Goal: Information Seeking & Learning: Learn about a topic

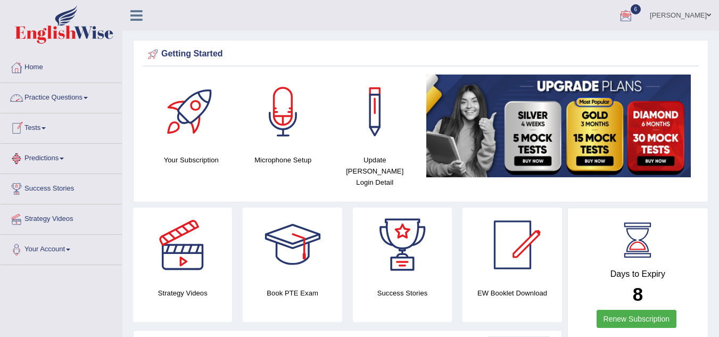
click at [61, 102] on link "Practice Questions" at bounding box center [61, 96] width 121 height 27
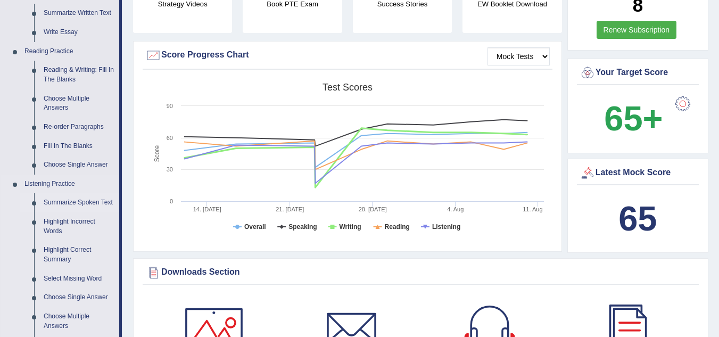
scroll to position [288, 0]
click at [71, 76] on link "Reading & Writing: Fill In The Blanks" at bounding box center [79, 75] width 80 height 28
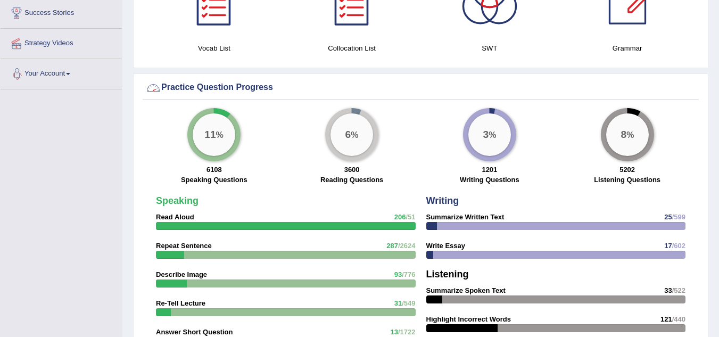
scroll to position [732, 0]
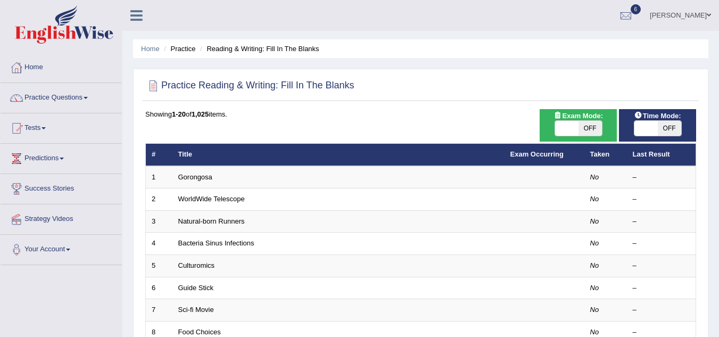
click at [584, 127] on span "OFF" at bounding box center [590, 128] width 23 height 15
checkbox input "true"
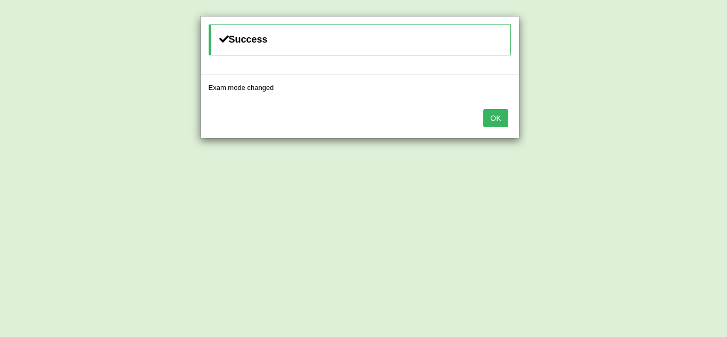
click at [505, 121] on button "OK" at bounding box center [495, 118] width 24 height 18
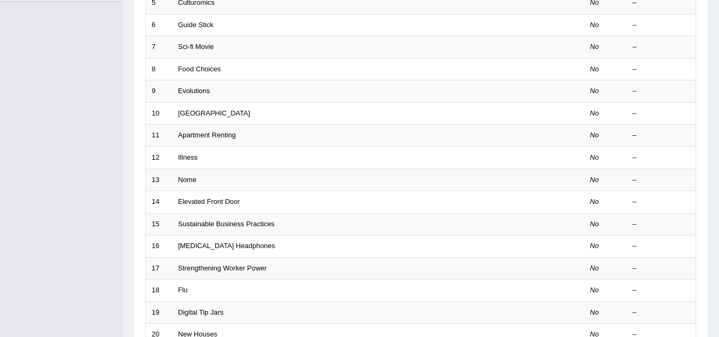
scroll to position [297, 0]
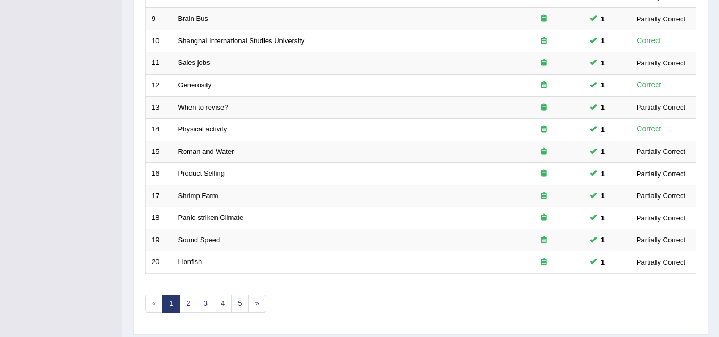
scroll to position [368, 0]
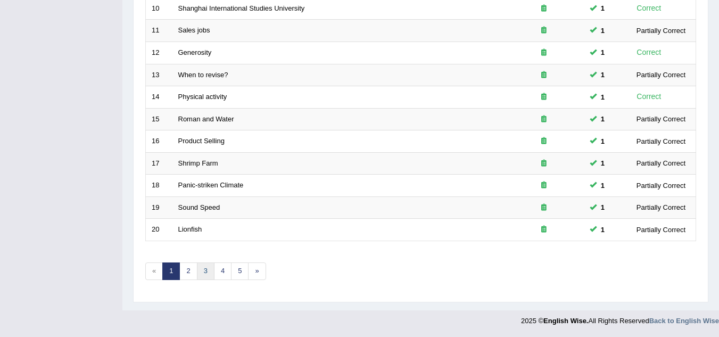
click at [210, 268] on link "3" at bounding box center [206, 271] width 18 height 18
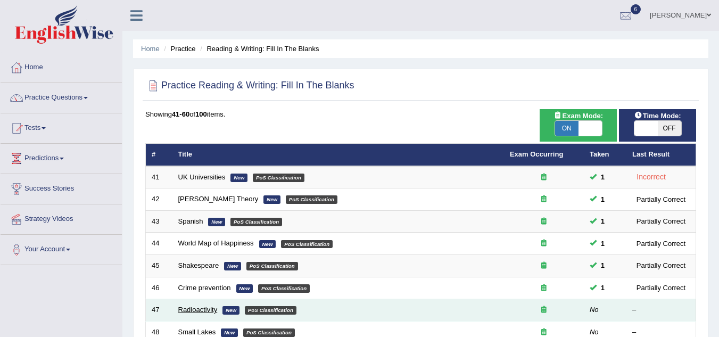
click at [192, 311] on link "Radioactivity" at bounding box center [197, 310] width 39 height 8
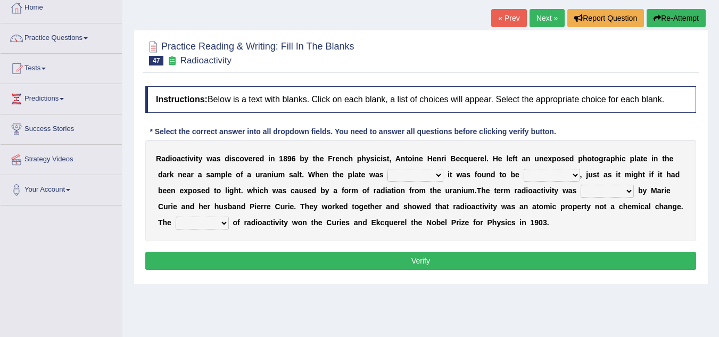
scroll to position [64, 0]
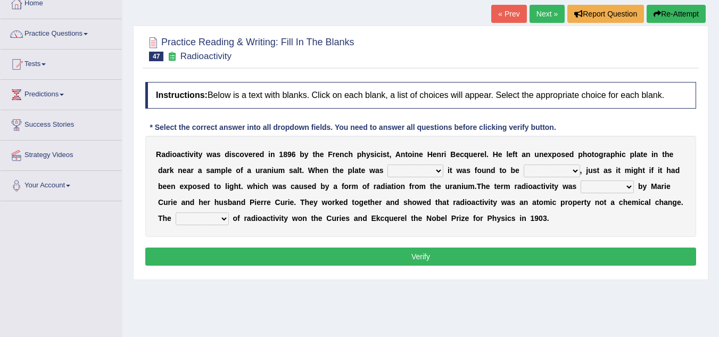
click at [433, 168] on select "developed unraveled overlapped transmitted" at bounding box center [415, 170] width 56 height 13
select select "unraveled"
click at [387, 164] on select "developed unraveled overlapped transmitted" at bounding box center [415, 170] width 56 height 13
click at [567, 172] on select "transparent corrugated fogged clarified" at bounding box center [552, 170] width 56 height 13
click at [608, 222] on div "R a d i o a c t i v i t y w a s d i s c o v e r e d i n 1 8 9 6 b y t h e F r e…" at bounding box center [420, 186] width 551 height 101
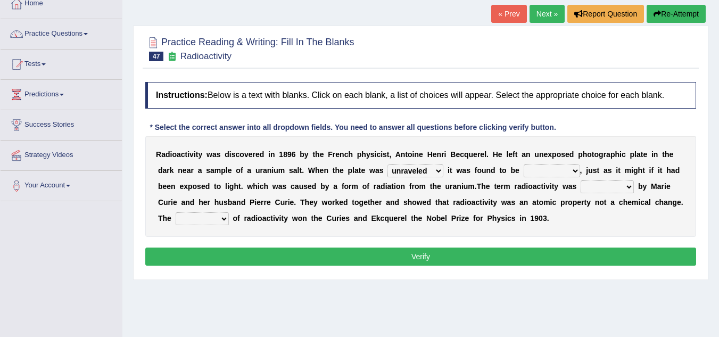
click at [559, 168] on select "transparent corrugated fogged clarified" at bounding box center [552, 170] width 56 height 13
select select "transparent"
click at [524, 164] on select "transparent corrugated fogged clarified" at bounding box center [552, 170] width 56 height 13
drag, startPoint x: 546, startPoint y: 195, endPoint x: 639, endPoint y: 192, distance: 92.7
click at [639, 192] on div "R a d i o a c t i v i t y w a s d i s c o v e r e d i n 1 8 9 6 b y t h e F r e…" at bounding box center [420, 186] width 551 height 101
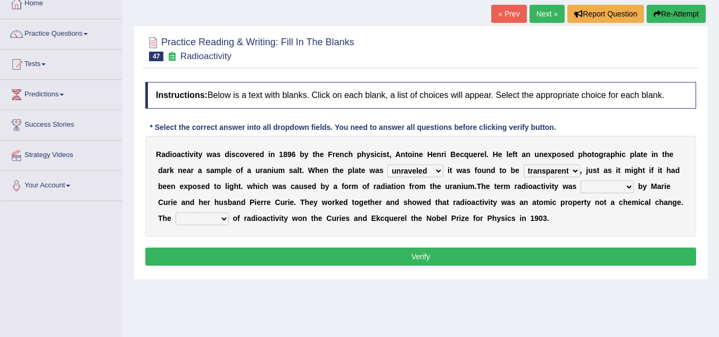
click at [626, 189] on select "concocted coined expected estimated" at bounding box center [607, 186] width 53 height 13
click at [545, 230] on div "R a d i o a c t i v i t y w a s d i s c o v e r e d i n 1 8 9 6 b y t h e F r e…" at bounding box center [420, 186] width 551 height 101
click at [216, 221] on select "fabrication invention discharge discovery" at bounding box center [202, 218] width 53 height 13
select select "invention"
click at [176, 212] on select "fabrication invention discharge discovery" at bounding box center [202, 218] width 53 height 13
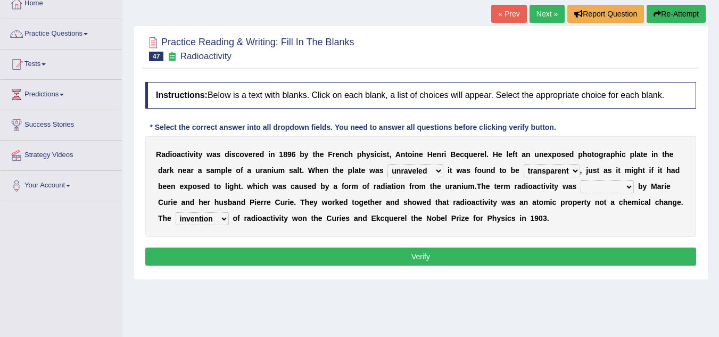
click at [625, 184] on select "concocted coined expected estimated" at bounding box center [607, 186] width 53 height 13
select select "concocted"
click at [581, 180] on select "concocted coined expected estimated" at bounding box center [607, 186] width 53 height 13
click at [508, 260] on button "Verify" at bounding box center [420, 257] width 551 height 18
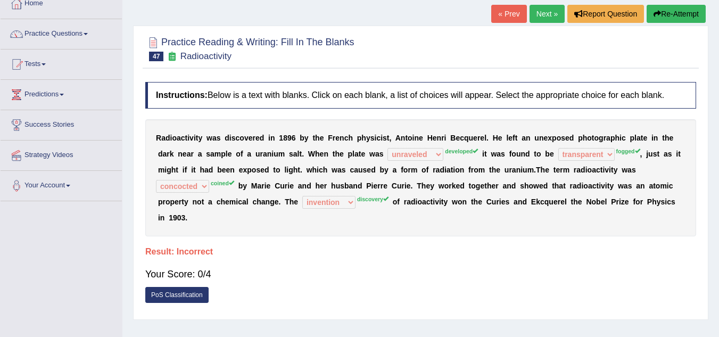
click at [552, 6] on link "Next »" at bounding box center [547, 14] width 35 height 18
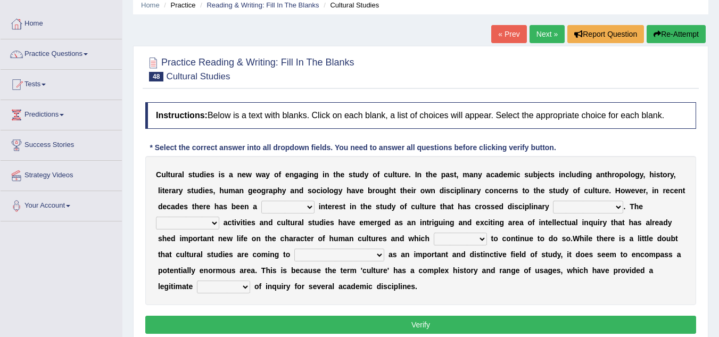
scroll to position [46, 0]
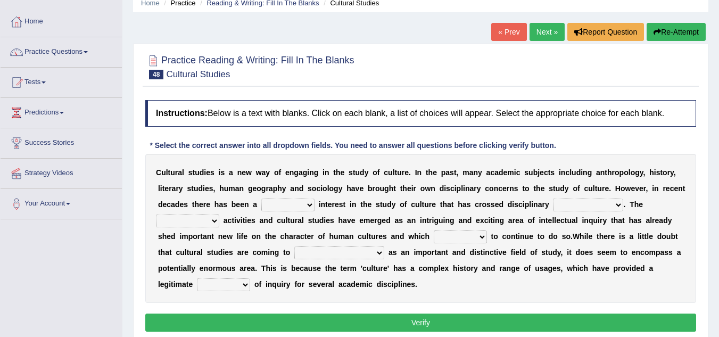
click at [307, 210] on select "renewed refunded renowned irresistible" at bounding box center [287, 205] width 53 height 13
select select "renewed"
click at [261, 199] on select "renewed refunded renowned irresistible" at bounding box center [287, 205] width 53 height 13
click at [609, 205] on select "discriminations similarities boundaries differentiations" at bounding box center [588, 205] width 70 height 13
select select "boundaries"
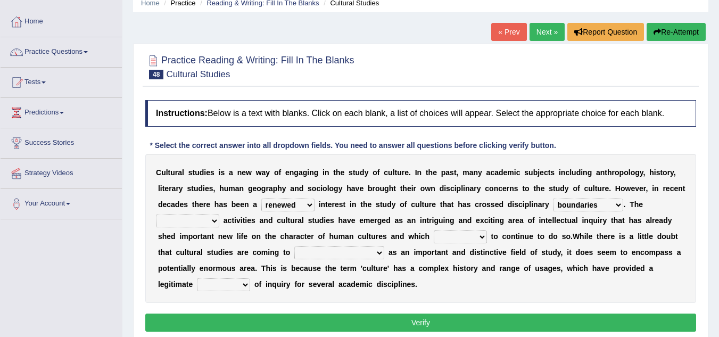
click at [553, 199] on select "discriminations similarities boundaries differentiations" at bounding box center [588, 205] width 70 height 13
click at [616, 203] on select "discriminations similarities boundaries differentiations" at bounding box center [588, 205] width 70 height 13
click at [657, 205] on div "C u l t u r a l s t u d i e s i s a n e w w a y o f e n g a g i n g i n t h e s…" at bounding box center [420, 228] width 551 height 149
click at [206, 219] on select "simultaneous spontaneous resulting derivative" at bounding box center [187, 221] width 63 height 13
select select "simultaneous"
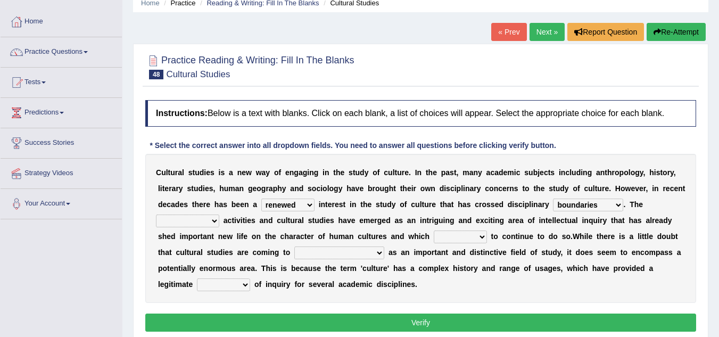
click at [156, 215] on select "simultaneous spontaneous resulting derivative" at bounding box center [187, 221] width 63 height 13
click at [207, 217] on select "simultaneous spontaneous resulting derivative" at bounding box center [187, 221] width 63 height 13
click at [156, 215] on select "simultaneous spontaneous resulting derivative" at bounding box center [187, 221] width 63 height 13
click at [476, 237] on select "declines responds promises hesitates" at bounding box center [460, 236] width 53 height 13
click at [364, 266] on b "c" at bounding box center [364, 268] width 4 height 9
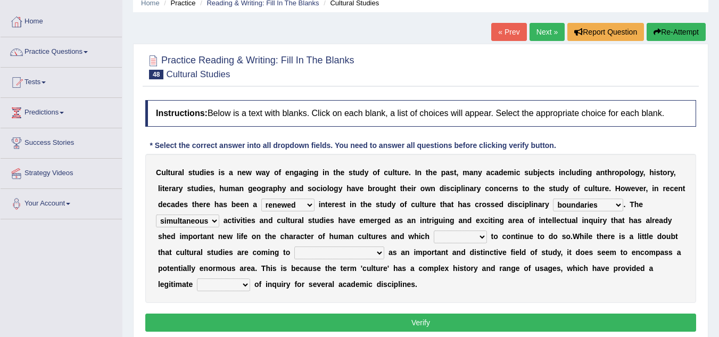
click at [383, 253] on select "phase out pull together be widely recognized be narrowly reduced" at bounding box center [339, 252] width 90 height 13
click at [541, 299] on div "C u l t u r a l s t u d i e s i s a n e w w a y o f e n g a g i n g i n t h e s…" at bounding box center [420, 228] width 551 height 149
click at [369, 253] on select "phase out pull together be widely recognized be narrowly reduced" at bounding box center [339, 252] width 90 height 13
select select "be widely recognized"
click at [294, 246] on select "phase out pull together be widely recognized be narrowly reduced" at bounding box center [339, 252] width 90 height 13
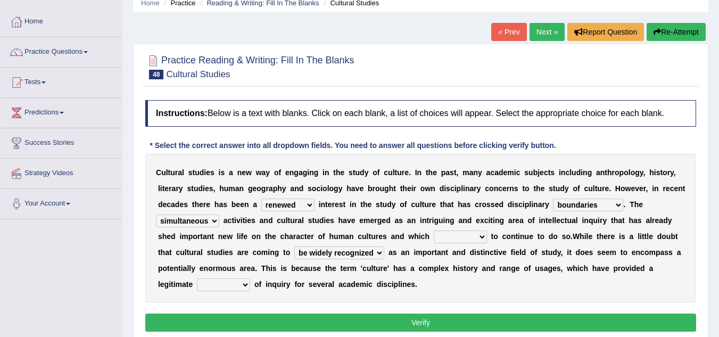
click at [240, 290] on select "dispersion focus revision instance" at bounding box center [223, 284] width 53 height 13
select select "focus"
click at [197, 278] on select "dispersion focus revision instance" at bounding box center [223, 284] width 53 height 13
click at [237, 285] on select "dispersion focus revision instance" at bounding box center [223, 284] width 53 height 13
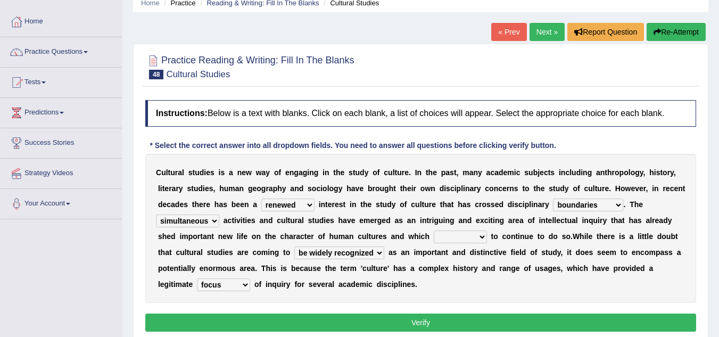
click at [237, 285] on select "dispersion focus revision instance" at bounding box center [223, 284] width 53 height 13
drag, startPoint x: 281, startPoint y: 291, endPoint x: 436, endPoint y: 246, distance: 161.6
click at [436, 246] on div "C u l t u r a l s t u d i e s i s a n e w w a y o f e n g a g i n g i n t h e s…" at bounding box center [420, 228] width 551 height 149
click at [451, 240] on select "declines responds promises hesitates" at bounding box center [460, 236] width 53 height 13
select select "responds"
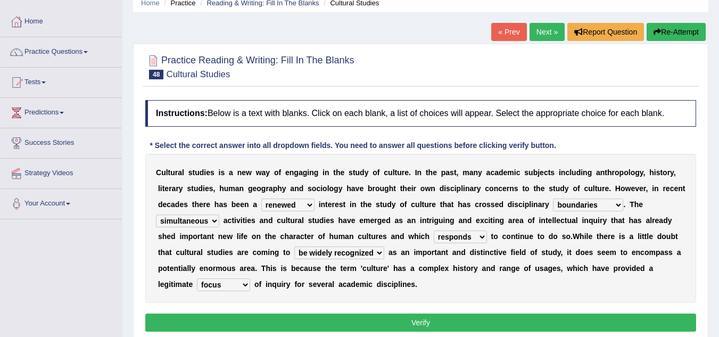
click at [434, 230] on select "declines responds promises hesitates" at bounding box center [460, 236] width 53 height 13
click at [446, 320] on button "Verify" at bounding box center [420, 323] width 551 height 18
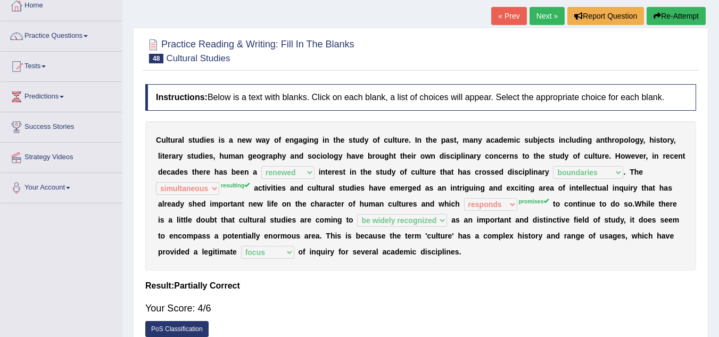
scroll to position [61, 0]
click at [534, 15] on link "Next »" at bounding box center [547, 16] width 35 height 18
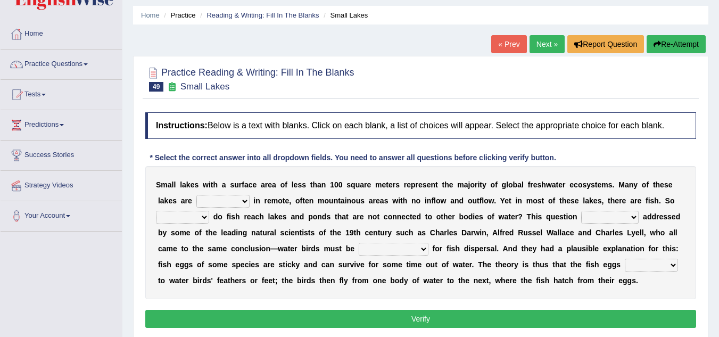
scroll to position [39, 0]
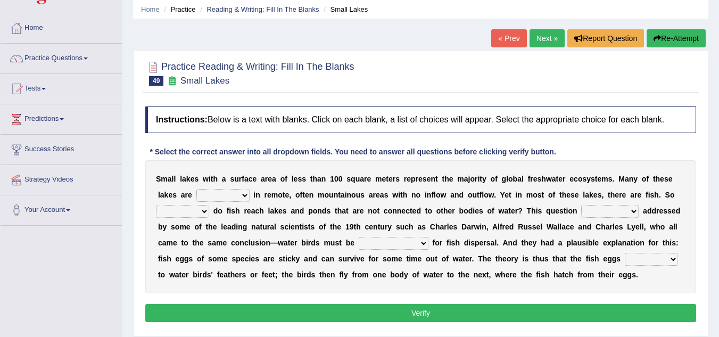
click at [242, 196] on select "depicted found [PERSON_NAME] told" at bounding box center [222, 195] width 53 height 13
select select "found"
click at [196, 189] on select "depicted found [PERSON_NAME] told" at bounding box center [222, 195] width 53 height 13
click at [201, 212] on select "how why whether where" at bounding box center [182, 211] width 53 height 13
select select "how"
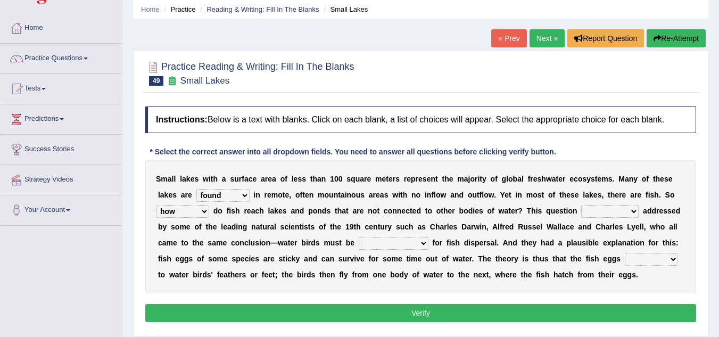
click at [156, 205] on select "how why whether where" at bounding box center [182, 211] width 53 height 13
click at [595, 208] on select "has already was already was been been" at bounding box center [609, 211] width 57 height 13
click at [540, 240] on b at bounding box center [539, 242] width 4 height 9
click at [628, 204] on div "S m a l l l a k e s w i t h a s u r f a c e a r e a o f l e s s t h a n 1 0 0 s…" at bounding box center [420, 226] width 551 height 133
click at [625, 211] on select "has already was already was been been" at bounding box center [609, 211] width 57 height 13
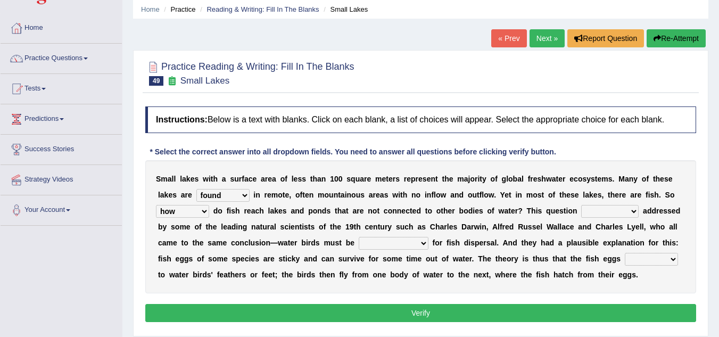
click at [542, 258] on b "u" at bounding box center [542, 258] width 5 height 9
click at [202, 211] on select "how why whether where" at bounding box center [182, 211] width 53 height 13
click at [528, 222] on b "s" at bounding box center [530, 226] width 4 height 9
click at [611, 216] on select "has already was already was been been" at bounding box center [609, 211] width 57 height 13
click at [547, 286] on div "S m a l l l a k e s w i t h a s u r f a c e a r e a o f l e s s t h a n 1 0 0 s…" at bounding box center [420, 226] width 551 height 133
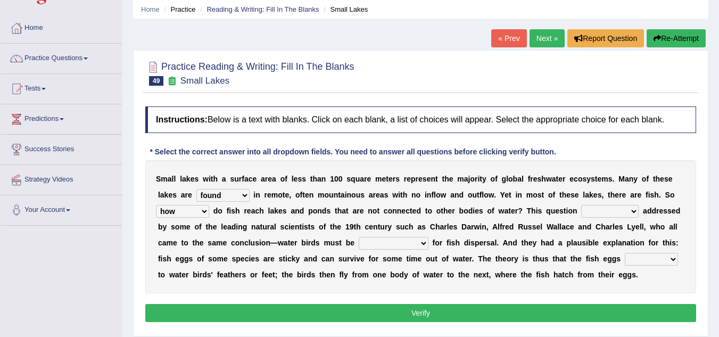
click at [429, 243] on b at bounding box center [430, 242] width 4 height 9
click at [422, 241] on select "despicable distinguishable vulnerable responsible" at bounding box center [394, 243] width 70 height 13
select select "responsible"
click at [359, 237] on select "despicable distinguishable vulnerable responsible" at bounding box center [394, 243] width 70 height 13
click at [674, 257] on select "stick add rise merge" at bounding box center [651, 259] width 53 height 13
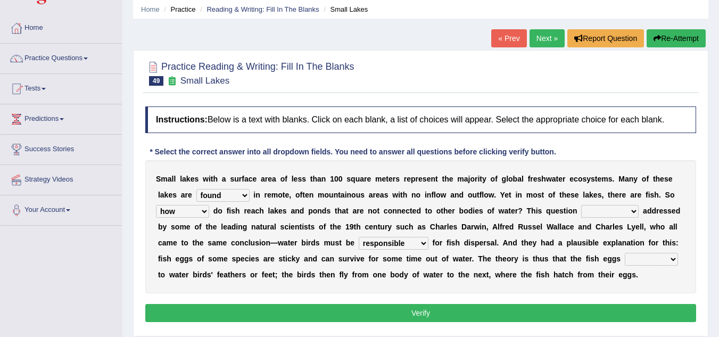
select select "stick"
click at [625, 253] on select "stick add rise merge" at bounding box center [651, 259] width 53 height 13
click at [622, 218] on select "has already was already was been been" at bounding box center [609, 211] width 57 height 13
select select "was already"
click at [581, 205] on select "has already was already was been been" at bounding box center [609, 211] width 57 height 13
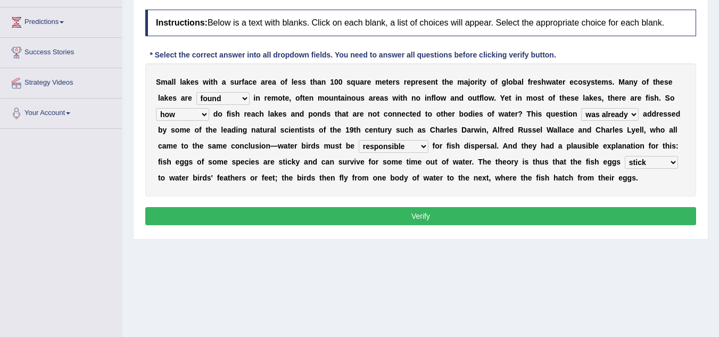
scroll to position [137, 0]
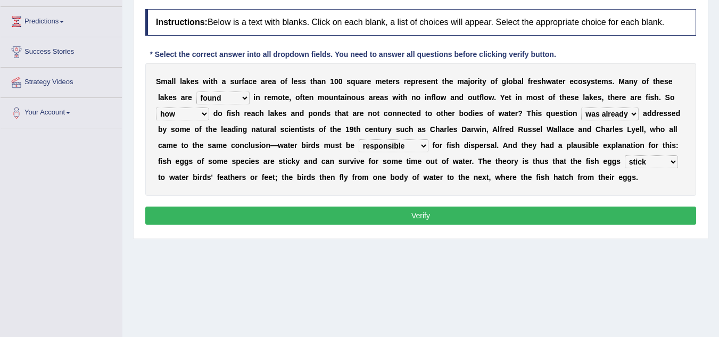
click at [376, 213] on button "Verify" at bounding box center [420, 216] width 551 height 18
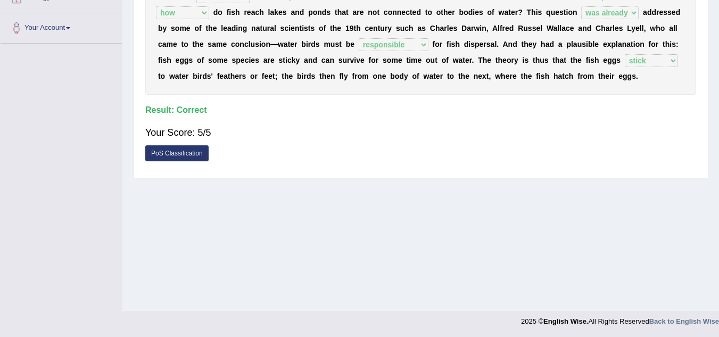
scroll to position [0, 0]
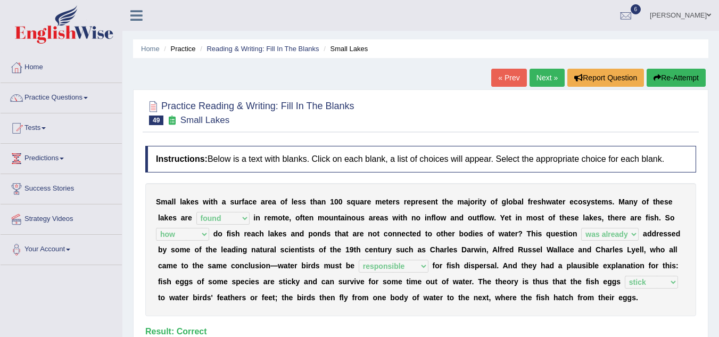
click at [530, 77] on link "Next »" at bounding box center [547, 78] width 35 height 18
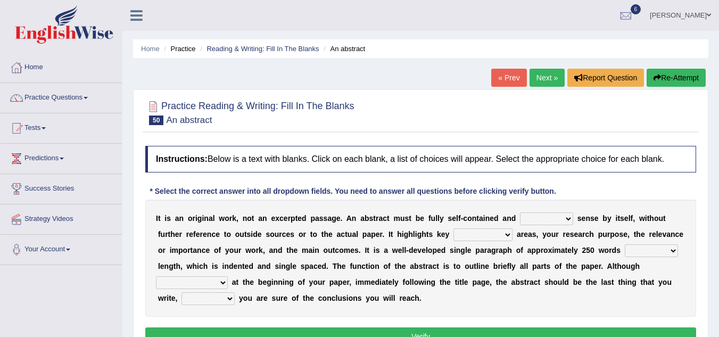
click at [560, 220] on select "get give take make" at bounding box center [546, 218] width 53 height 13
select select "make"
click at [520, 212] on select "get give take make" at bounding box center [546, 218] width 53 height 13
click at [511, 236] on select "contemplate content account comment" at bounding box center [482, 234] width 59 height 13
select select "content"
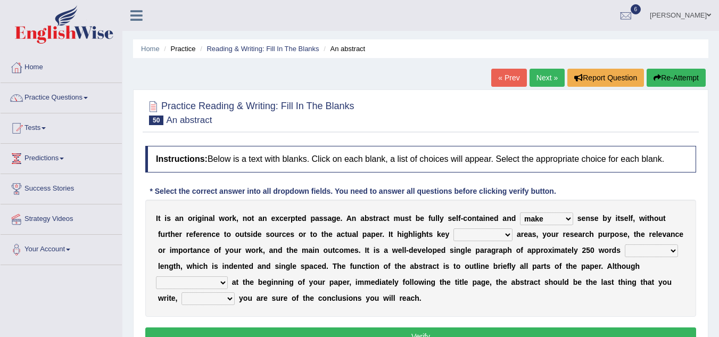
click at [453, 228] on select "contemplate content account comment" at bounding box center [482, 234] width 59 height 13
click at [500, 237] on select "contemplate content account comment" at bounding box center [482, 234] width 59 height 13
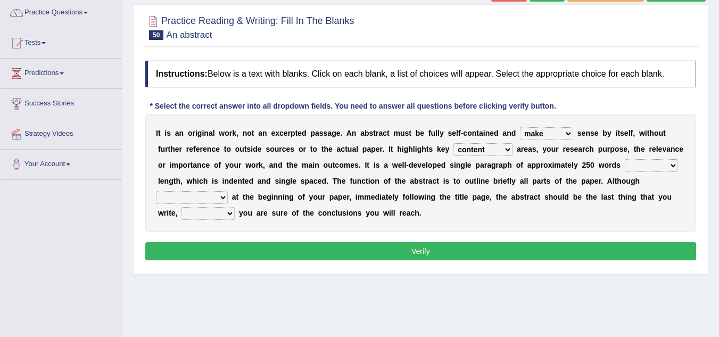
scroll to position [86, 0]
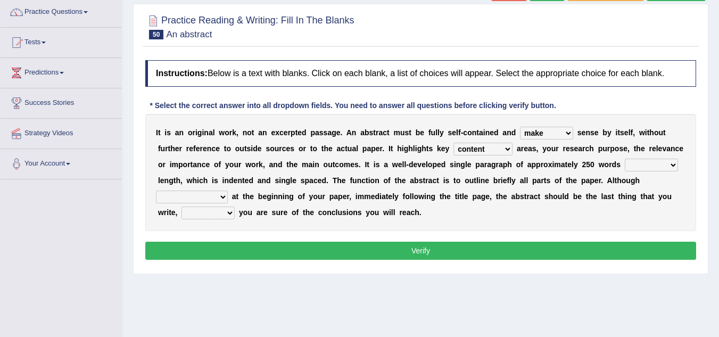
click at [659, 165] on select "from within to in" at bounding box center [651, 165] width 53 height 13
select select "in"
click at [625, 159] on select "from within to in" at bounding box center [651, 165] width 53 height 13
click at [226, 213] on select "once then before and" at bounding box center [208, 213] width 53 height 13
select select "once"
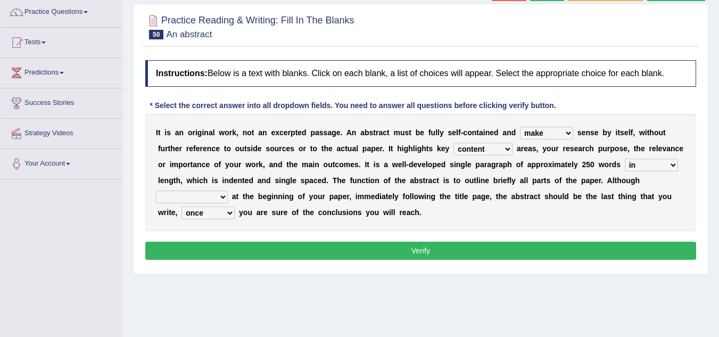
click at [182, 207] on select "once then before and" at bounding box center [208, 213] width 53 height 13
click at [213, 214] on select "once then before and" at bounding box center [208, 213] width 53 height 13
click at [221, 197] on select "it is placed it is transferring it started it has omitted" at bounding box center [192, 197] width 72 height 13
select select "it started"
click at [156, 191] on select "it is placed it is transferring it started it has omitted" at bounding box center [192, 197] width 72 height 13
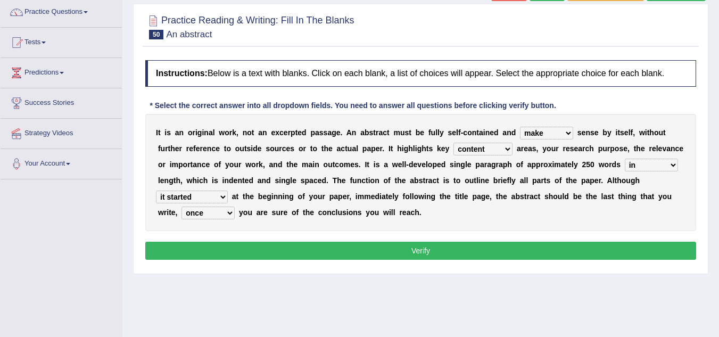
click at [224, 215] on select "once then before and" at bounding box center [208, 213] width 53 height 13
click at [304, 256] on button "Verify" at bounding box center [420, 251] width 551 height 18
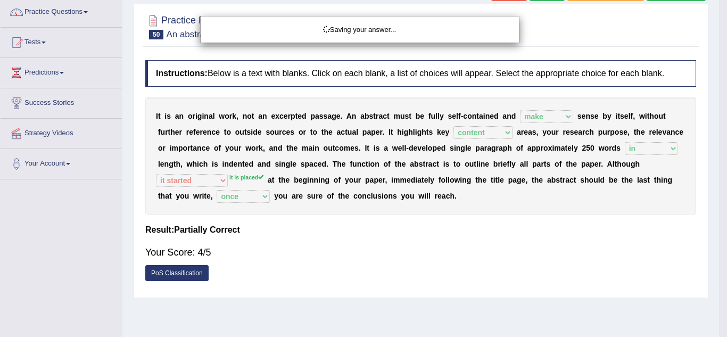
click at [304, 256] on div "Saving your answer..." at bounding box center [363, 168] width 727 height 337
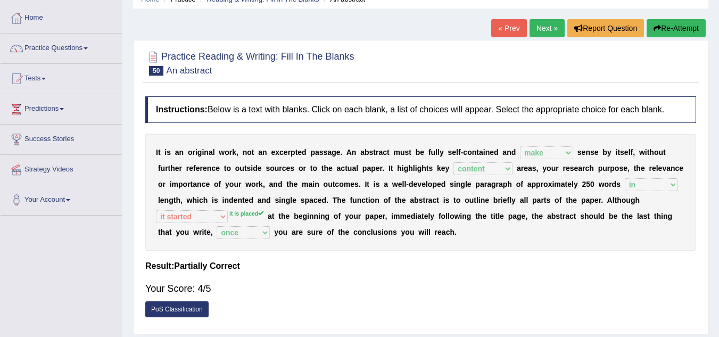
scroll to position [49, 0]
click at [538, 28] on link "Next »" at bounding box center [547, 29] width 35 height 18
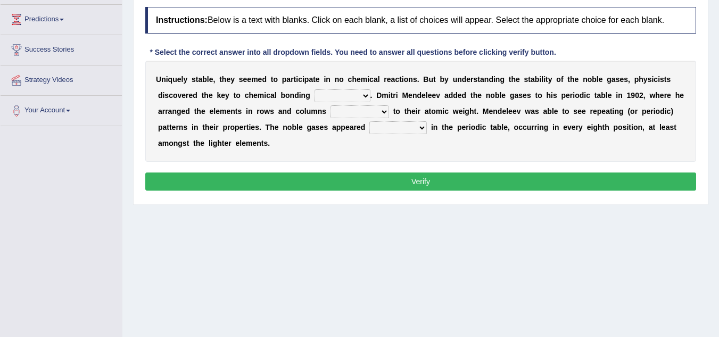
scroll to position [139, 0]
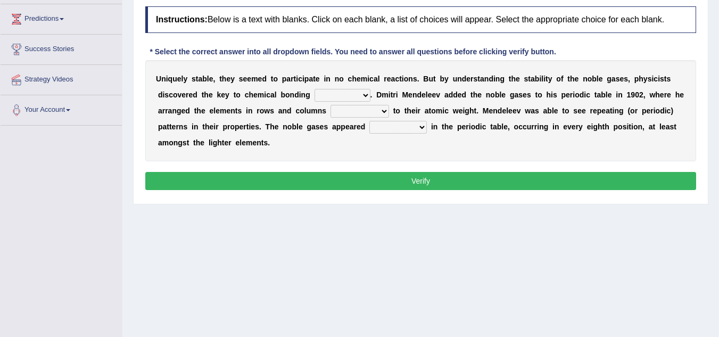
click at [367, 96] on select "himself away themselves itself" at bounding box center [343, 95] width 56 height 13
click at [489, 145] on div "U n i q u e l y s t a b l e , t h e y s e e m e d t o p a r t i c i p a t e i n…" at bounding box center [420, 110] width 551 height 101
click at [387, 117] on select "contributing need bond according" at bounding box center [360, 111] width 59 height 13
select select "bond"
click at [331, 105] on select "contributing need bond according" at bounding box center [360, 111] width 59 height 13
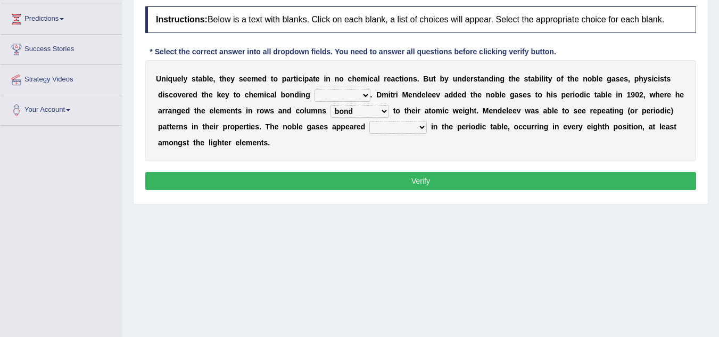
click at [418, 127] on select "enormously regularly abruptly vividly" at bounding box center [397, 127] width 57 height 13
select select "vividly"
click at [369, 121] on select "enormously regularly abruptly vividly" at bounding box center [397, 127] width 57 height 13
click at [380, 125] on select "enormously regularly abruptly vividly" at bounding box center [397, 127] width 57 height 13
click at [369, 121] on select "enormously regularly abruptly vividly" at bounding box center [397, 127] width 57 height 13
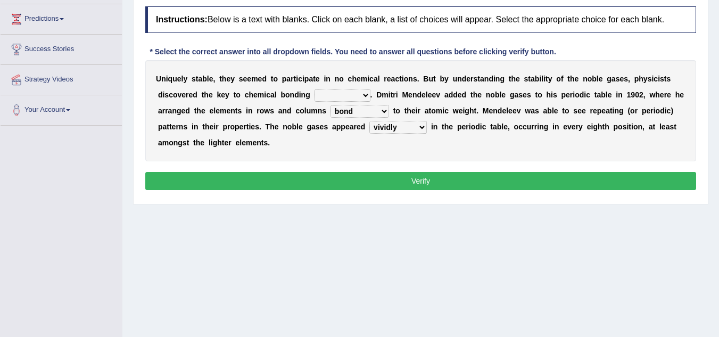
click at [349, 96] on select "himself away themselves itself" at bounding box center [343, 95] width 56 height 13
click at [315, 89] on select "himself away themselves itself" at bounding box center [343, 95] width 56 height 13
click at [348, 96] on select "himself away themselves itself" at bounding box center [343, 95] width 56 height 13
select select "away"
click at [315, 89] on select "himself away themselves itself" at bounding box center [343, 95] width 56 height 13
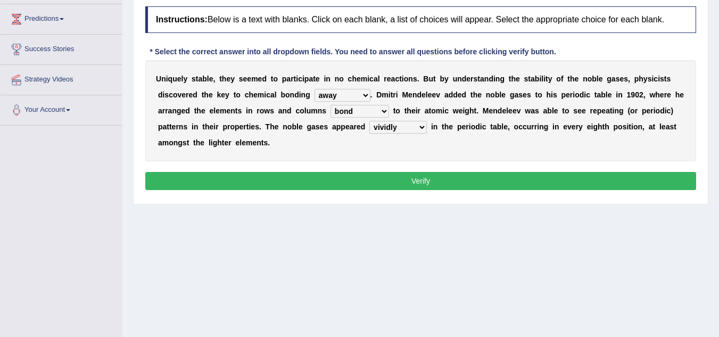
click at [349, 175] on button "Verify" at bounding box center [420, 181] width 551 height 18
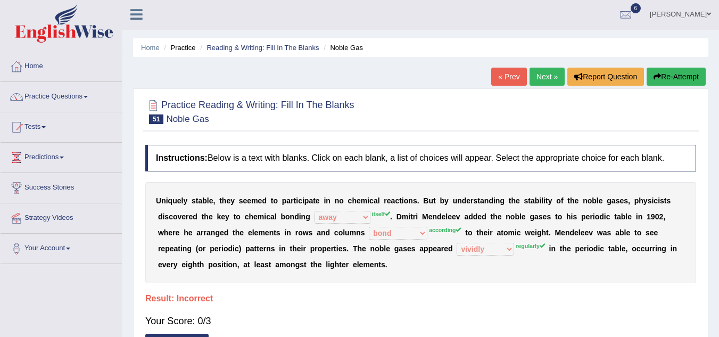
scroll to position [1, 0]
